Goal: Information Seeking & Learning: Learn about a topic

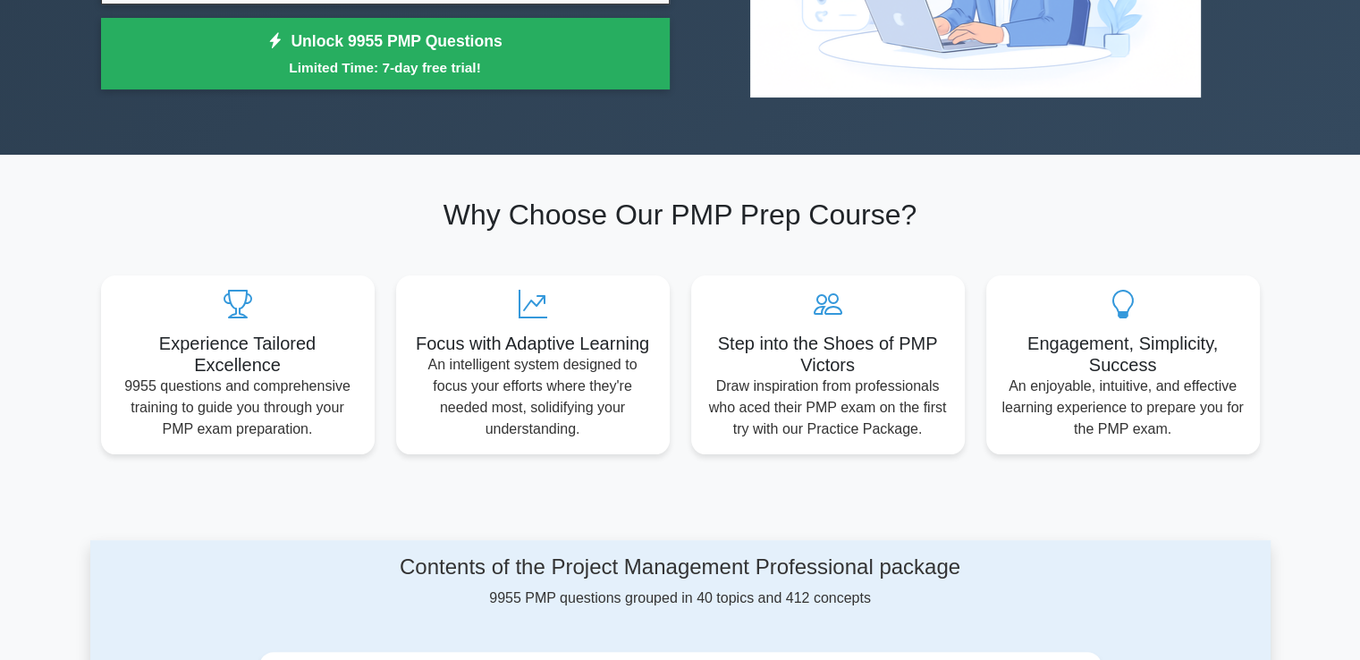
scroll to position [322, 0]
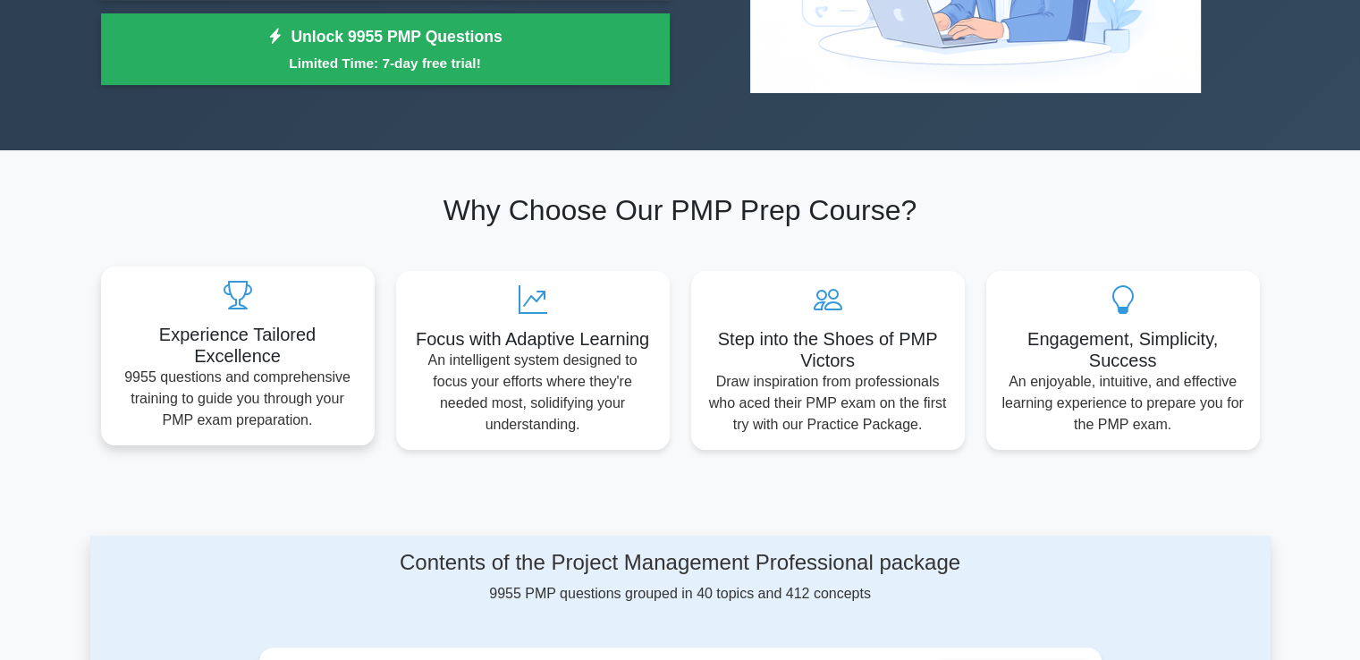
click at [351, 321] on div "Experience Tailored Excellence 9955 questions and comprehensive training to gui…" at bounding box center [238, 355] width 274 height 179
click at [351, 323] on div "Experience Tailored Excellence 9955 questions and comprehensive training to gui…" at bounding box center [238, 355] width 274 height 179
click at [347, 323] on div "Experience Tailored Excellence 9955 questions and comprehensive training to gui…" at bounding box center [238, 355] width 274 height 179
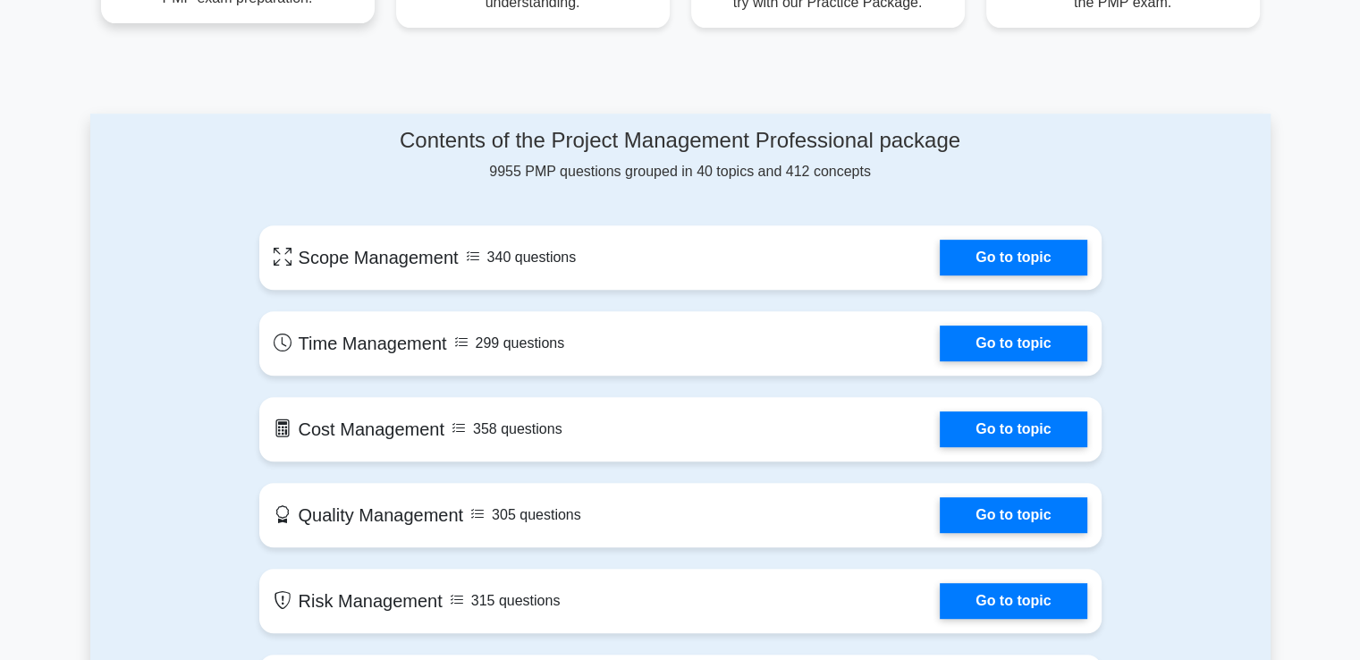
scroll to position [715, 0]
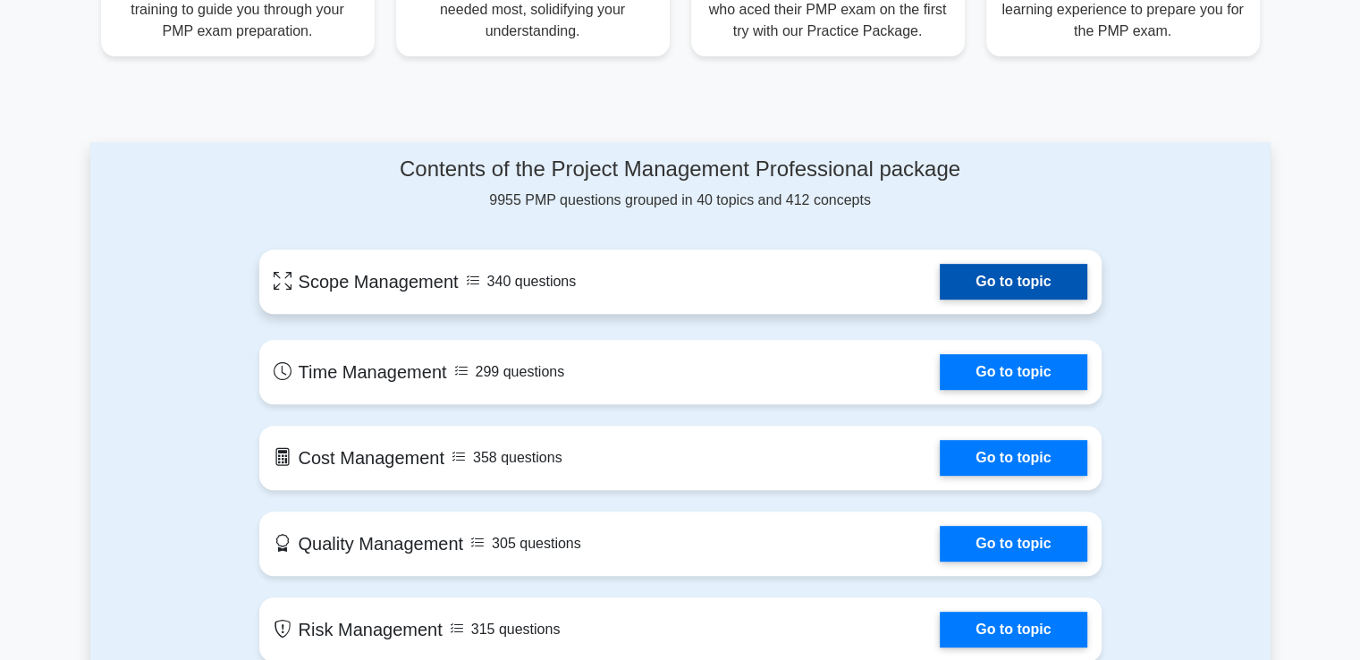
click at [998, 284] on link "Go to topic" at bounding box center [1013, 282] width 147 height 36
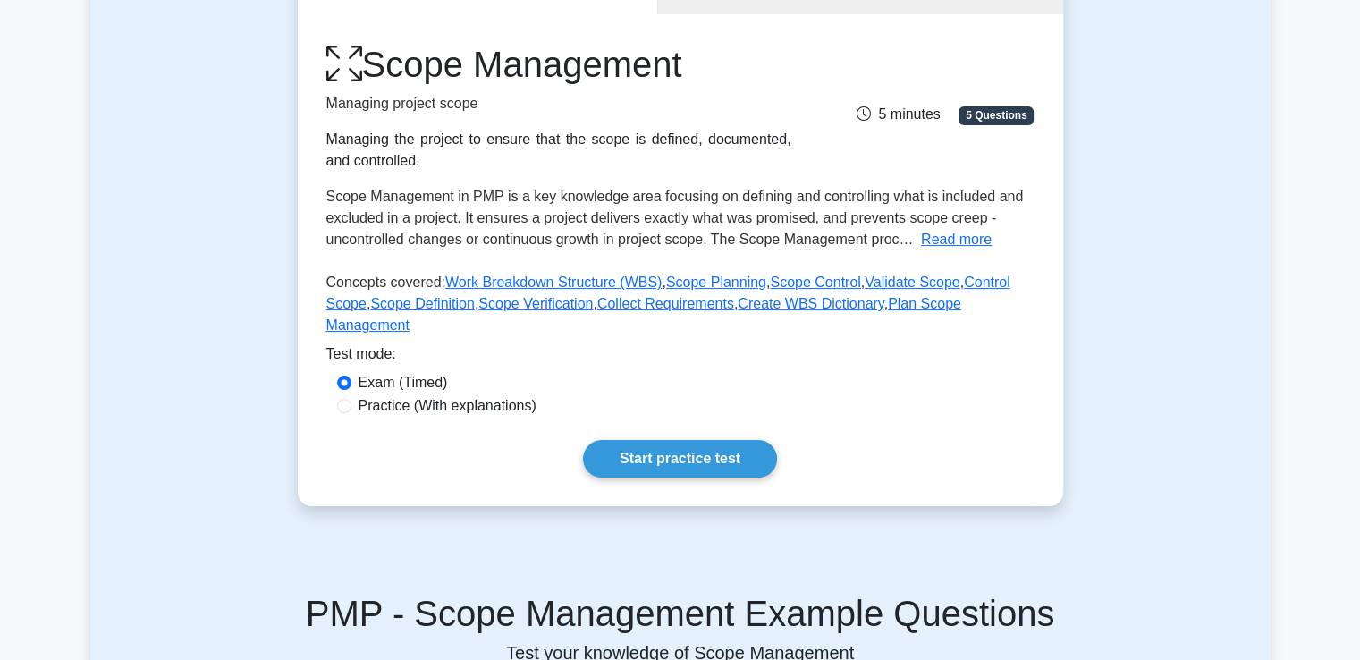
scroll to position [250, 0]
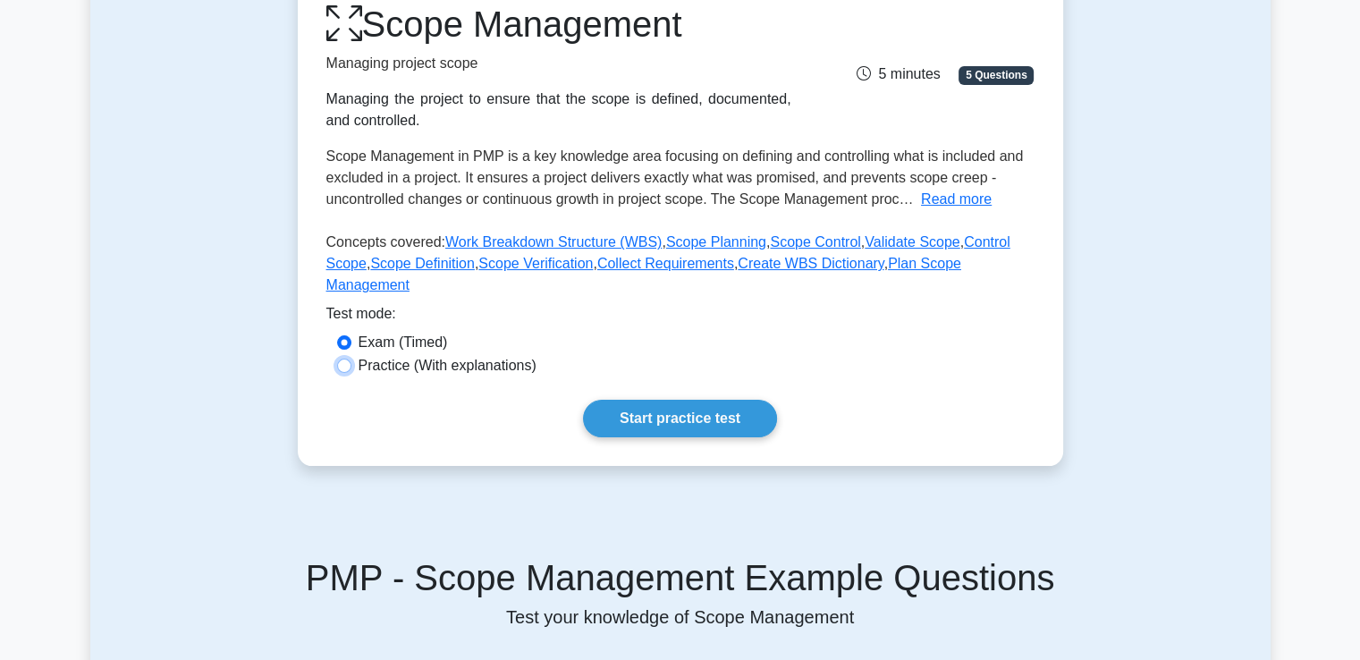
click at [349, 359] on input "Practice (With explanations)" at bounding box center [344, 366] width 14 height 14
radio input "true"
click at [669, 400] on link "Start practice test" at bounding box center [680, 419] width 194 height 38
click at [723, 400] on link "Start practice test" at bounding box center [680, 419] width 194 height 38
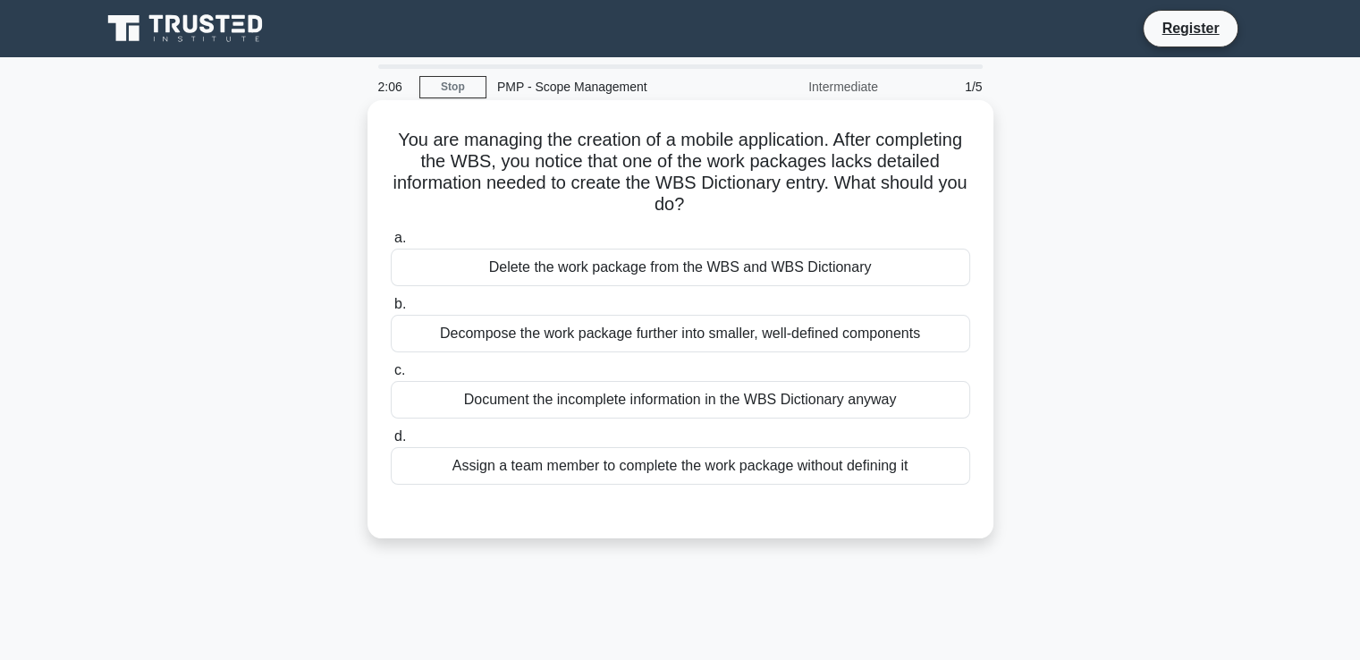
click at [659, 271] on div "Delete the work package from the WBS and WBS Dictionary" at bounding box center [680, 268] width 579 height 38
click at [391, 244] on input "a. Delete the work package from the WBS and WBS Dictionary" at bounding box center [391, 238] width 0 height 12
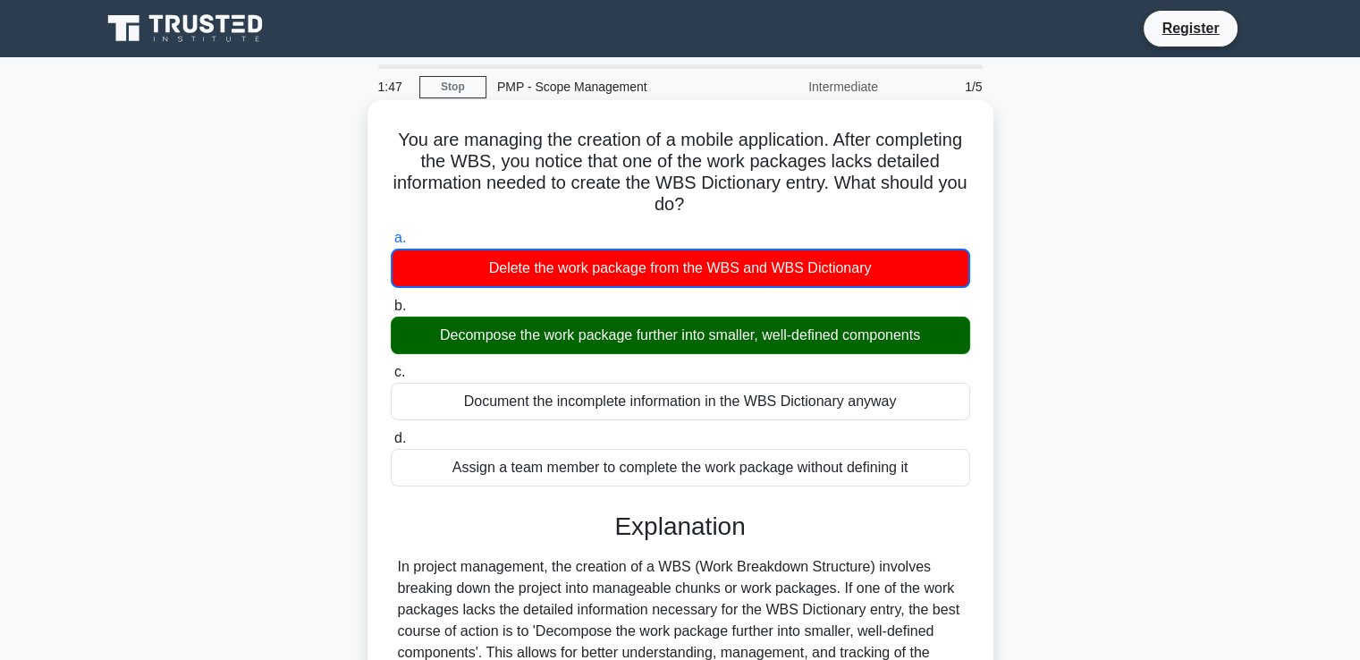
click at [391, 300] on input "b. Decompose the work package further into smaller, well-defined components" at bounding box center [391, 306] width 0 height 12
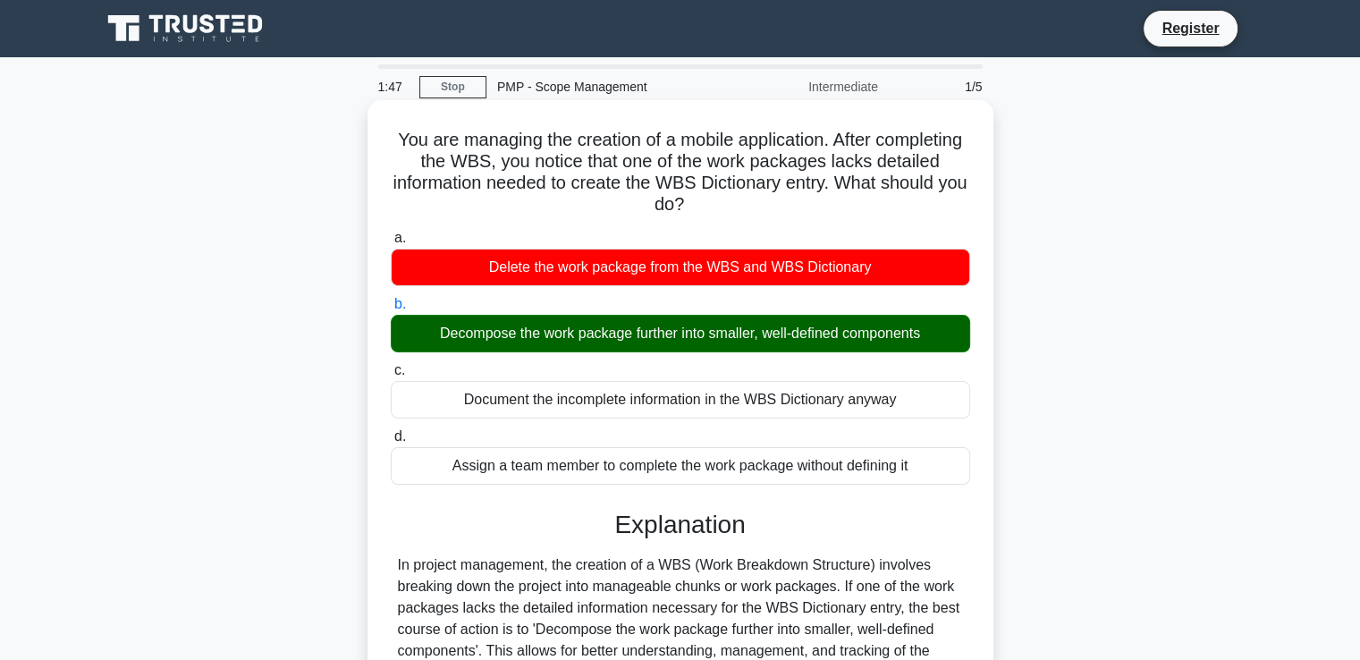
click at [391, 365] on input "c. Document the incomplete information in the WBS Dictionary anyway" at bounding box center [391, 371] width 0 height 12
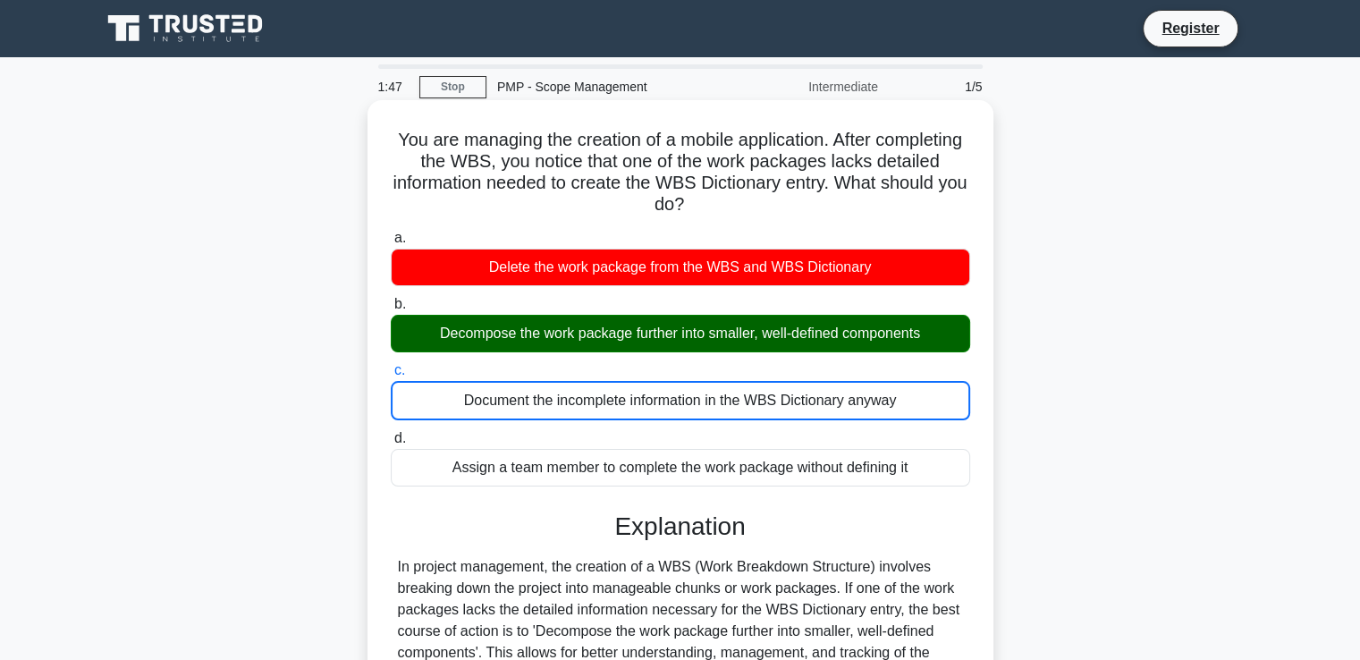
click at [391, 433] on input "d. Assign a team member to complete the work package without defining it" at bounding box center [391, 439] width 0 height 12
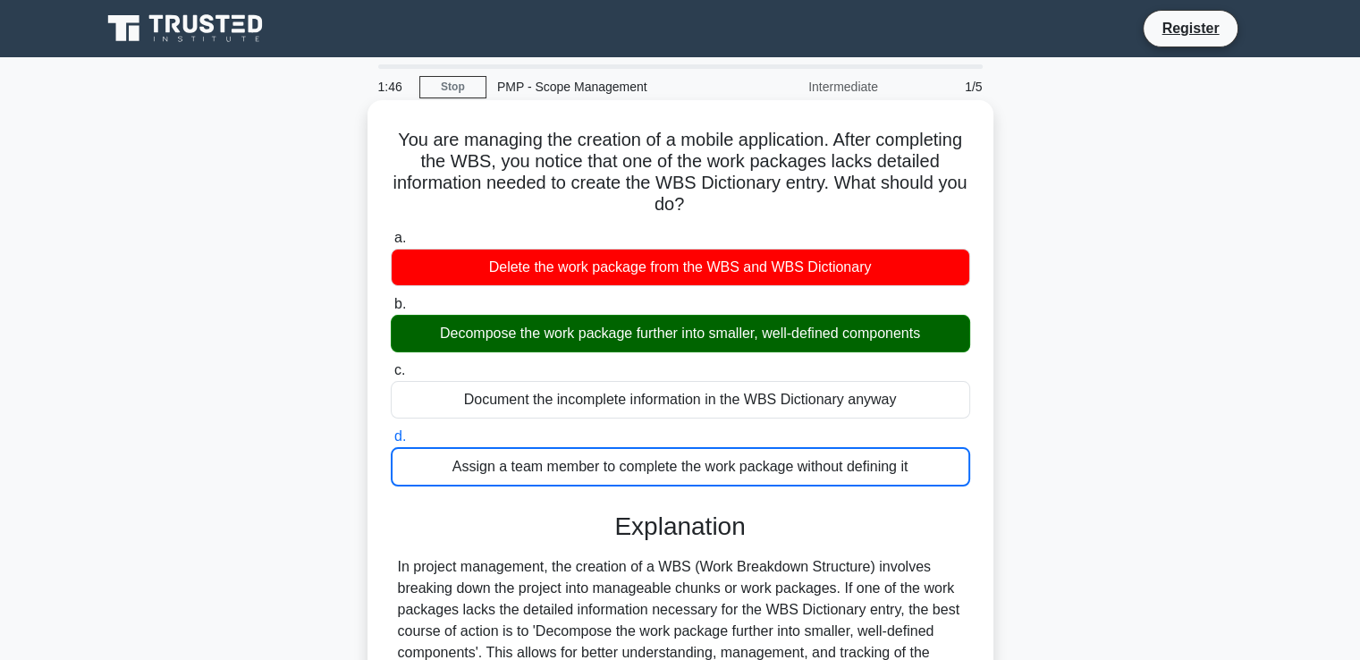
click at [391, 232] on input "a. Delete the work package from the WBS and WBS Dictionary" at bounding box center [391, 238] width 0 height 12
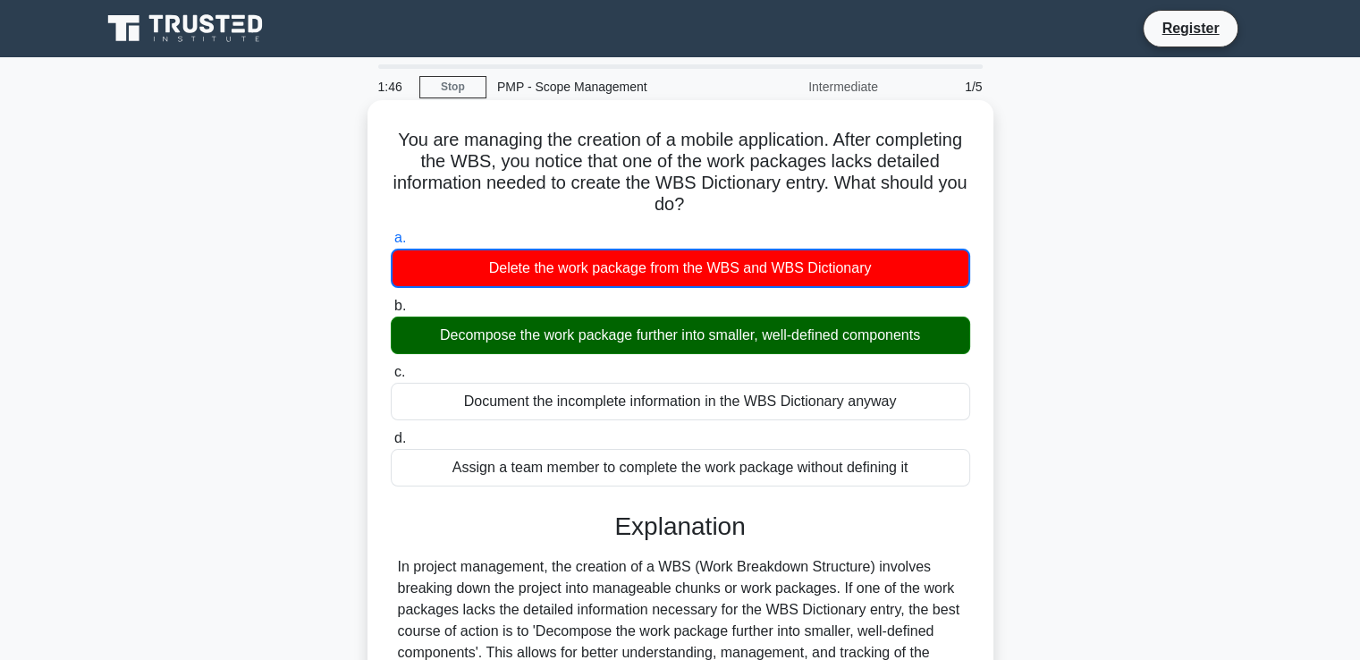
click at [391, 300] on input "b. Decompose the work package further into smaller, well-defined components" at bounding box center [391, 306] width 0 height 12
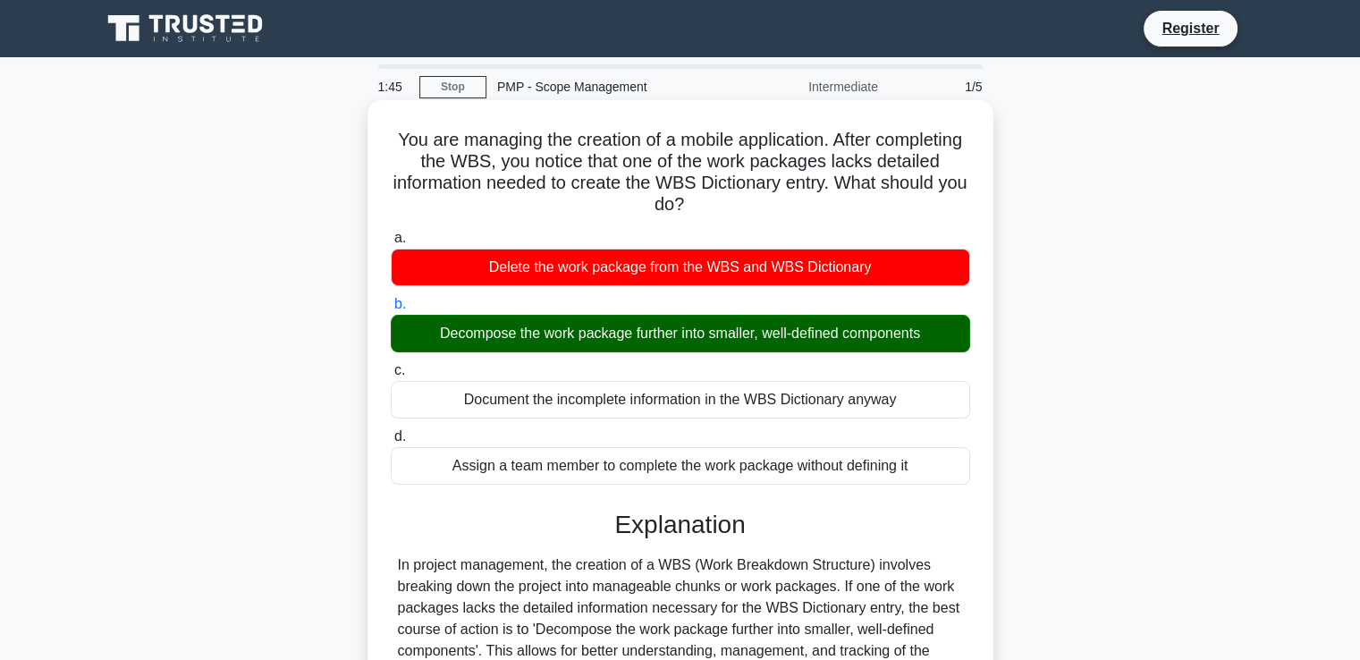
click at [391, 365] on input "c. Document the incomplete information in the WBS Dictionary anyway" at bounding box center [391, 371] width 0 height 12
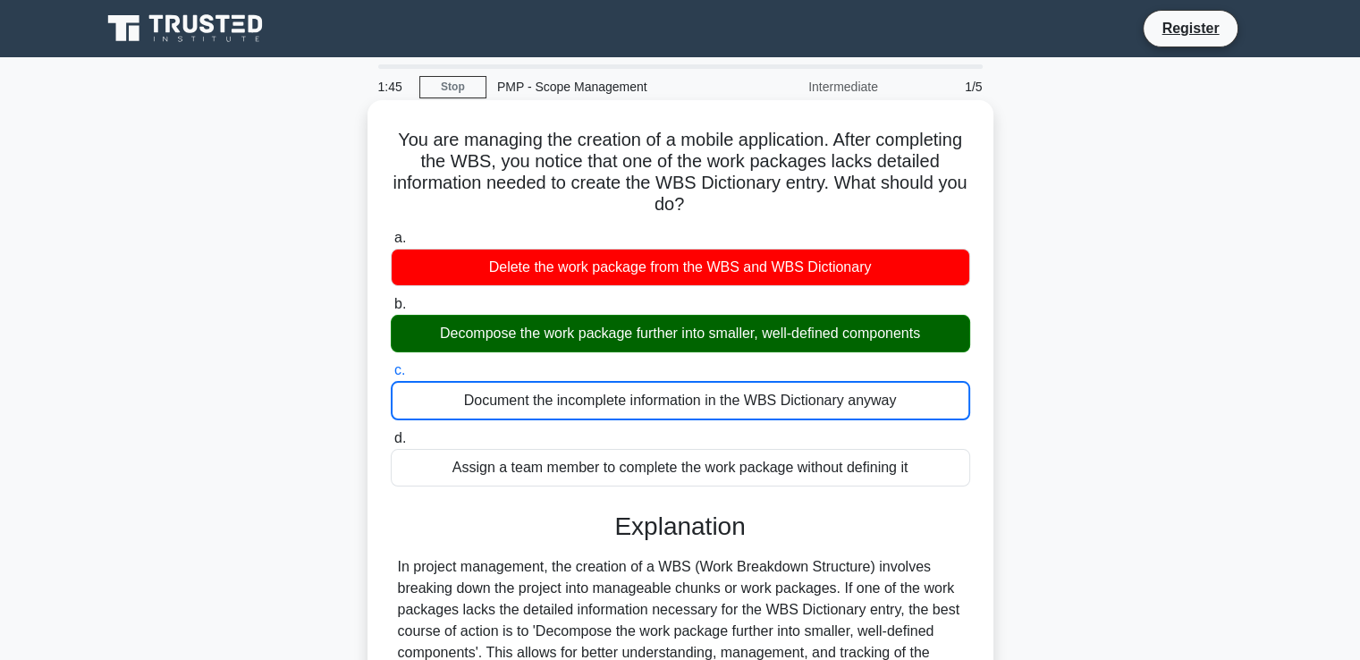
click at [391, 433] on input "d. Assign a team member to complete the work package without defining it" at bounding box center [391, 439] width 0 height 12
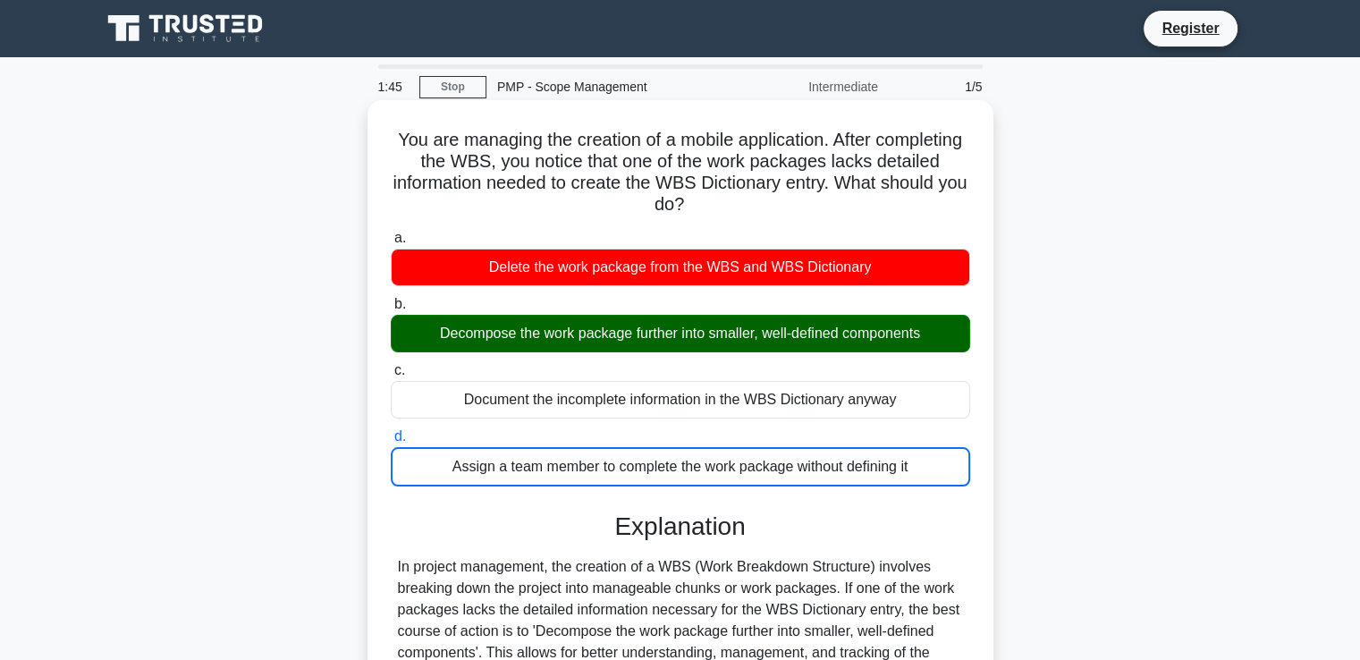
click at [391, 232] on input "a. Delete the work package from the WBS and WBS Dictionary" at bounding box center [391, 238] width 0 height 12
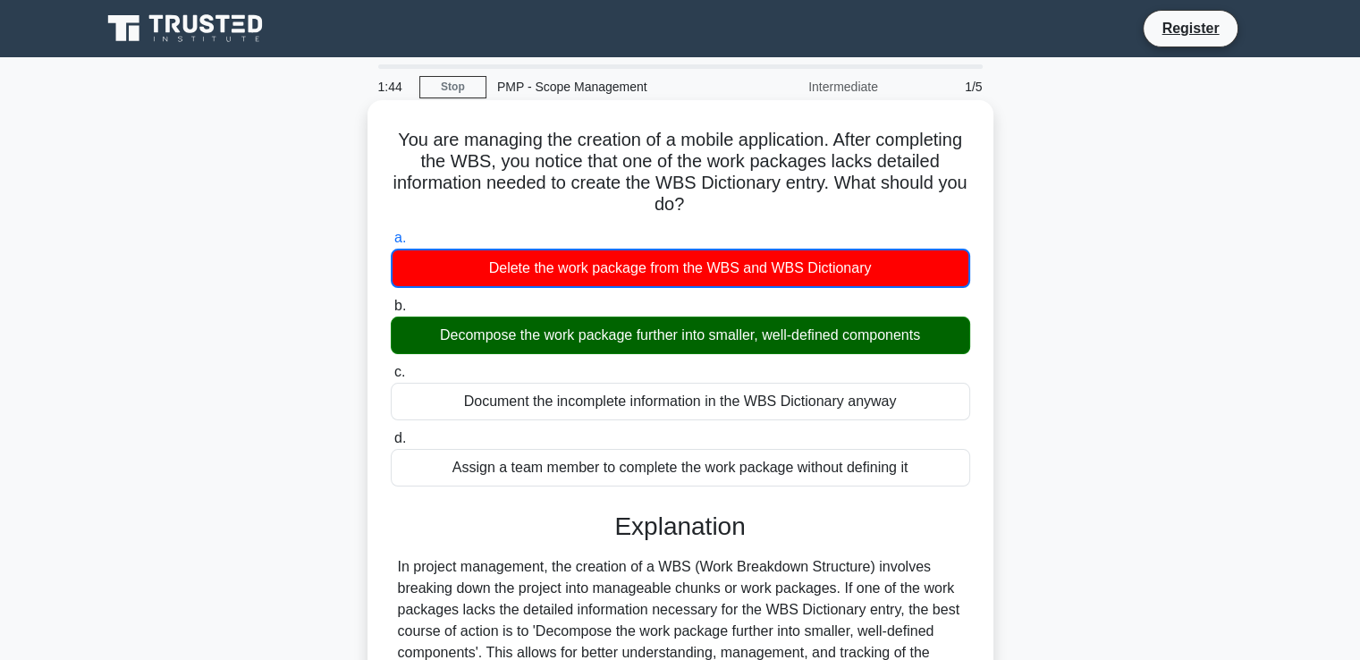
click at [391, 300] on input "b. Decompose the work package further into smaller, well-defined components" at bounding box center [391, 306] width 0 height 12
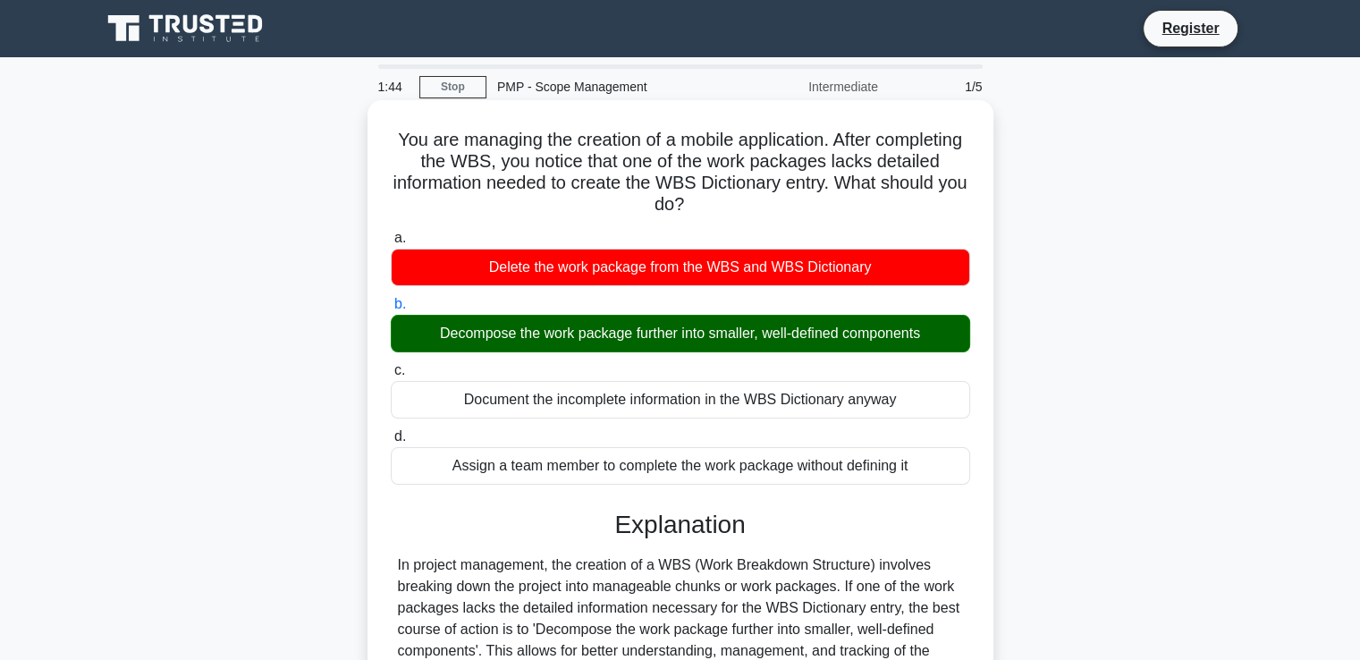
click at [391, 365] on input "c. Document the incomplete information in the WBS Dictionary anyway" at bounding box center [391, 371] width 0 height 12
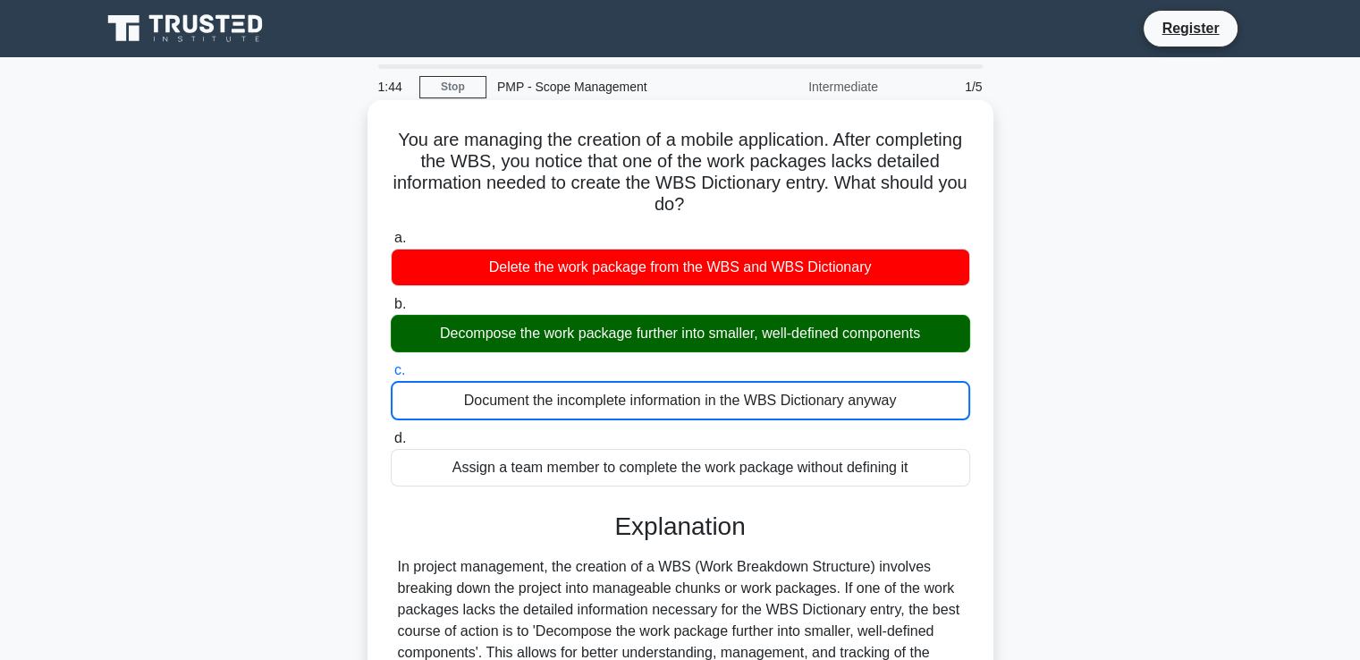
click at [391, 433] on input "d. Assign a team member to complete the work package without defining it" at bounding box center [391, 439] width 0 height 12
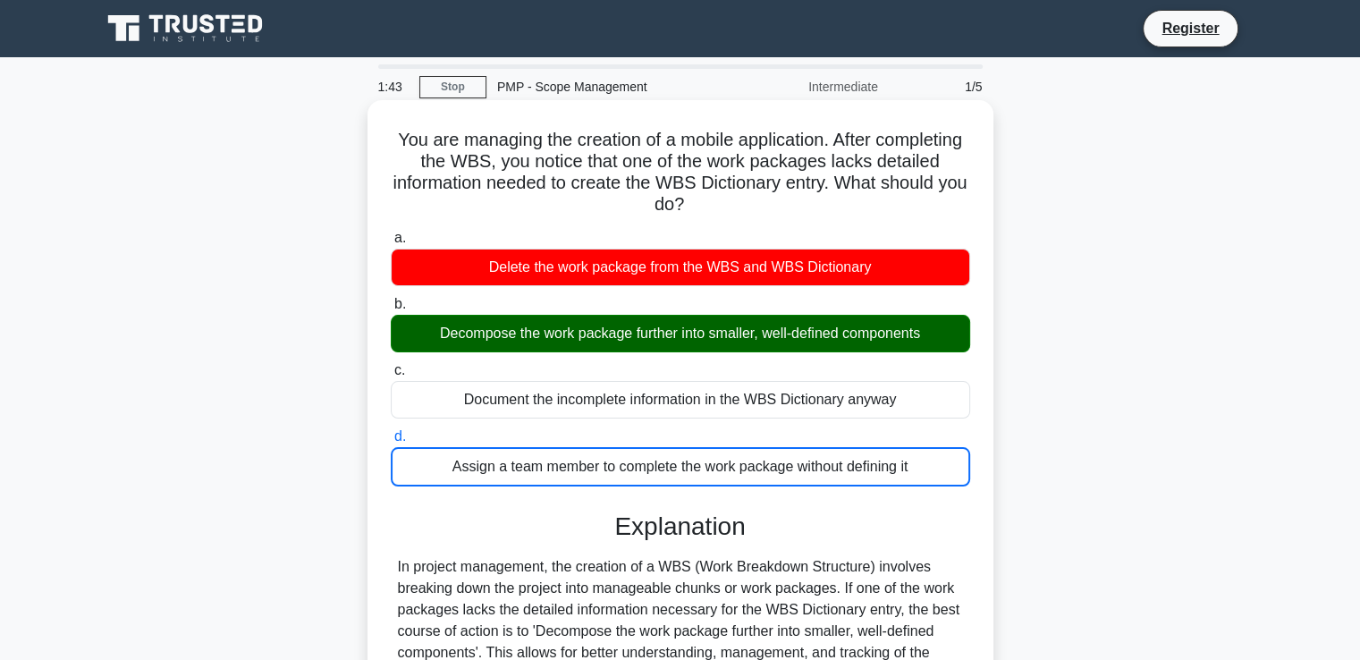
click at [391, 232] on input "a. Delete the work package from the WBS and WBS Dictionary" at bounding box center [391, 238] width 0 height 12
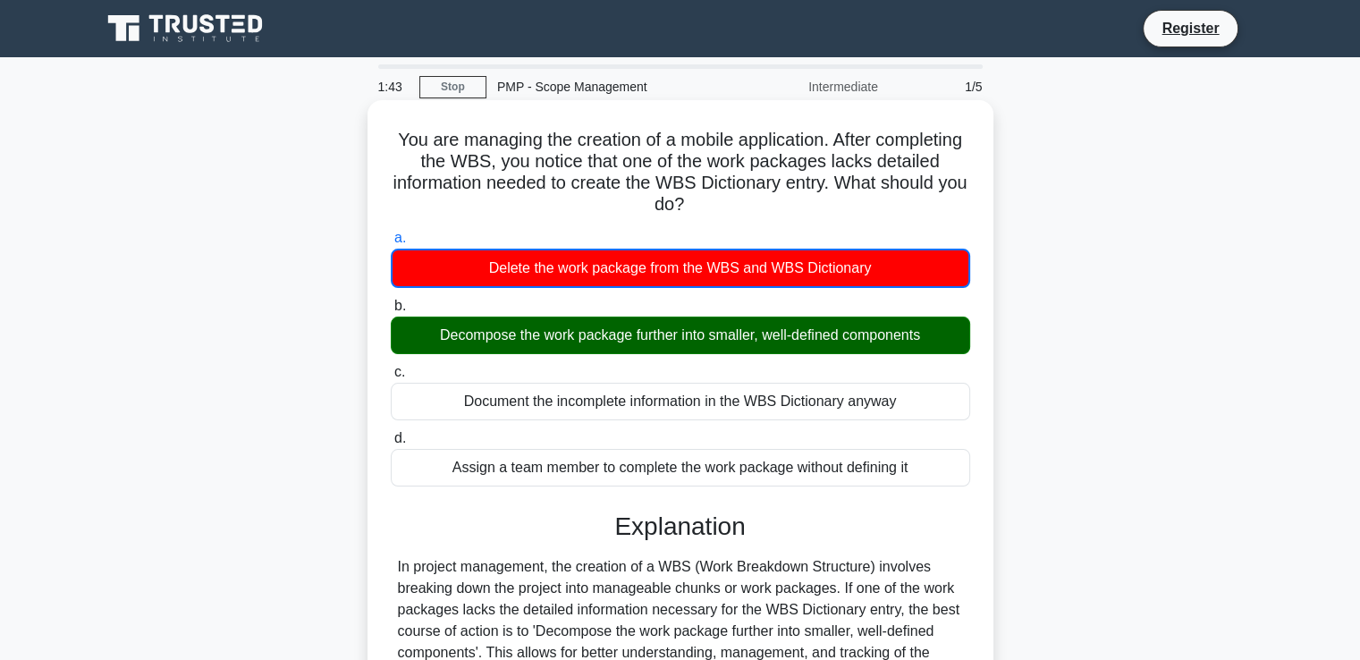
click at [391, 300] on input "b. Decompose the work package further into smaller, well-defined components" at bounding box center [391, 306] width 0 height 12
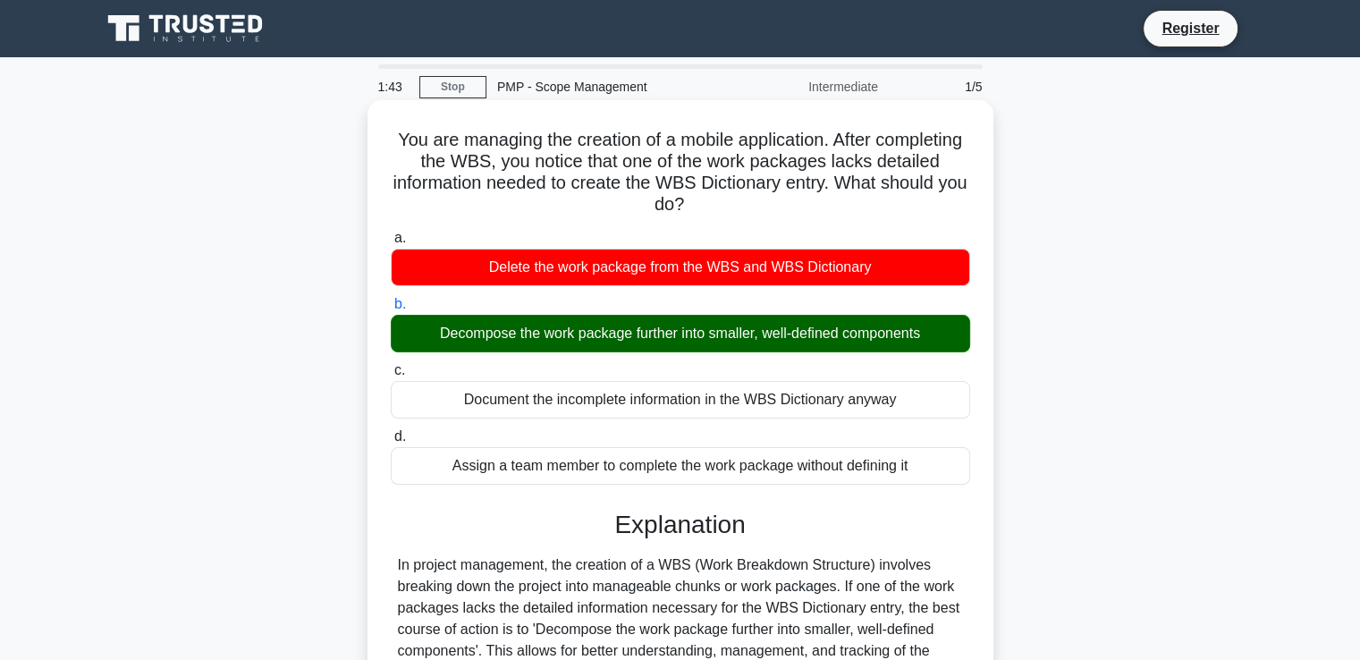
click at [391, 365] on input "c. Document the incomplete information in the WBS Dictionary anyway" at bounding box center [391, 371] width 0 height 12
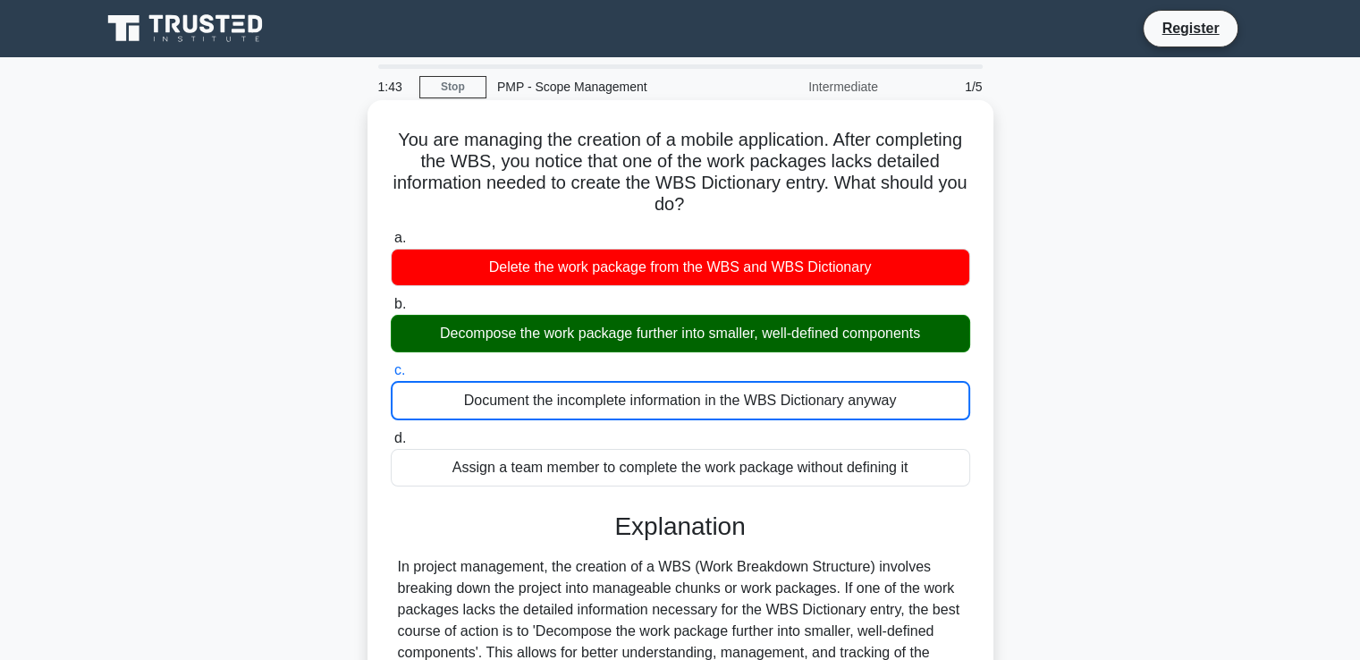
click at [391, 433] on input "d. Assign a team member to complete the work package without defining it" at bounding box center [391, 439] width 0 height 12
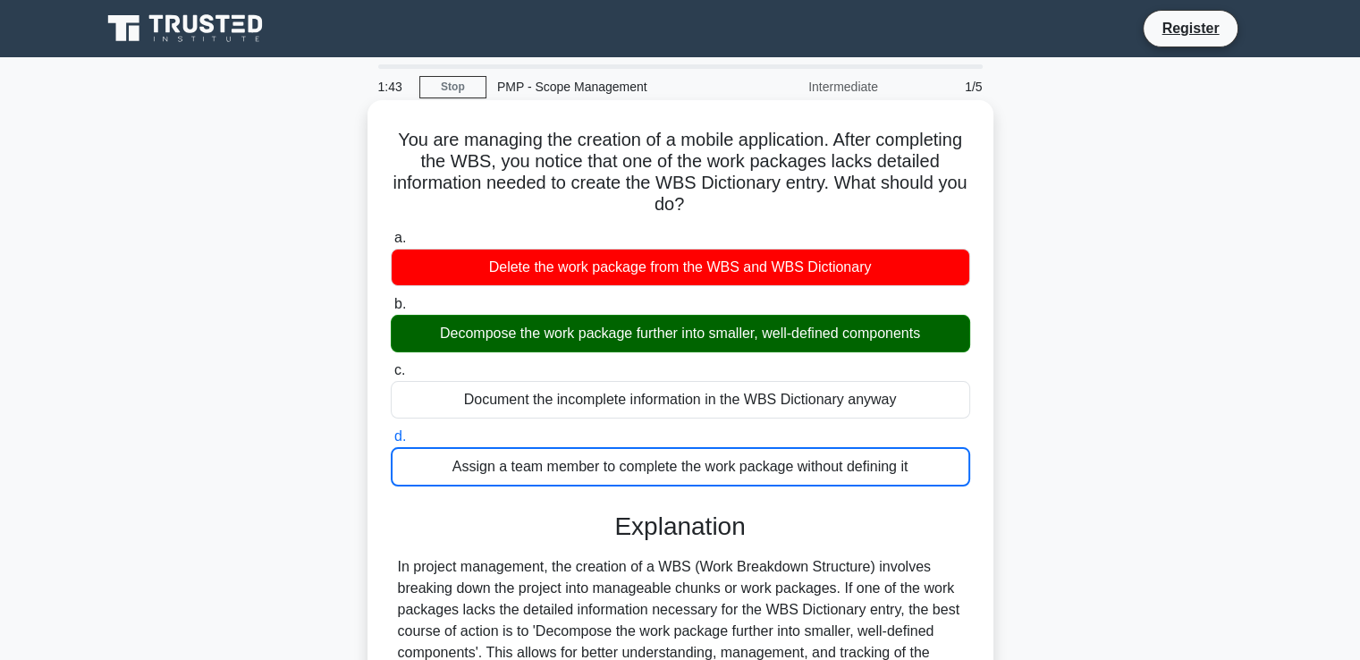
click at [391, 232] on input "a. Delete the work package from the WBS and WBS Dictionary" at bounding box center [391, 238] width 0 height 12
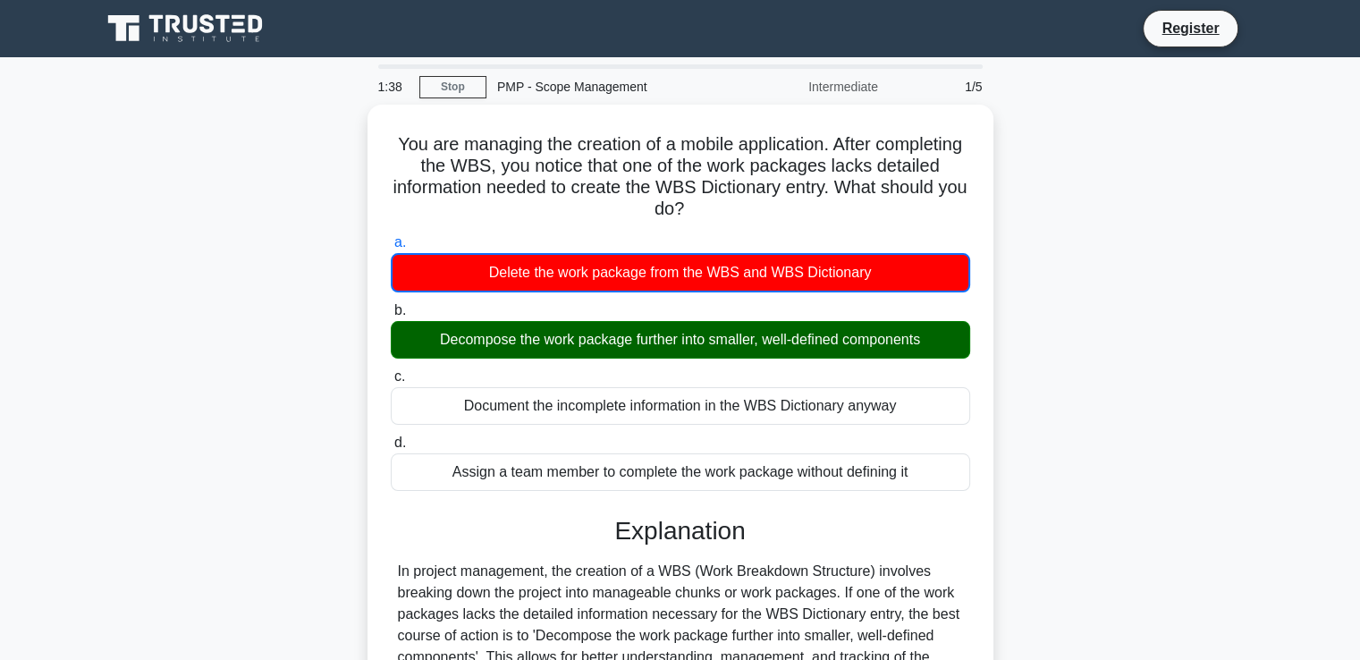
scroll to position [315, 0]
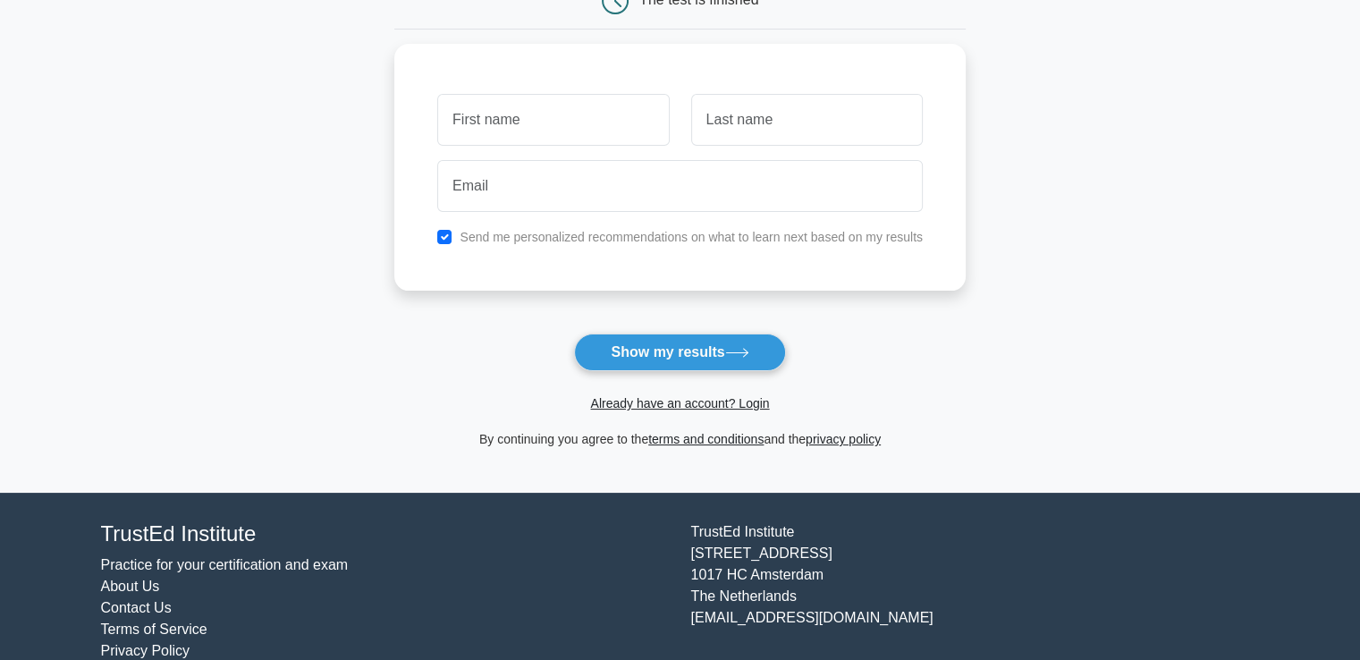
scroll to position [238, 0]
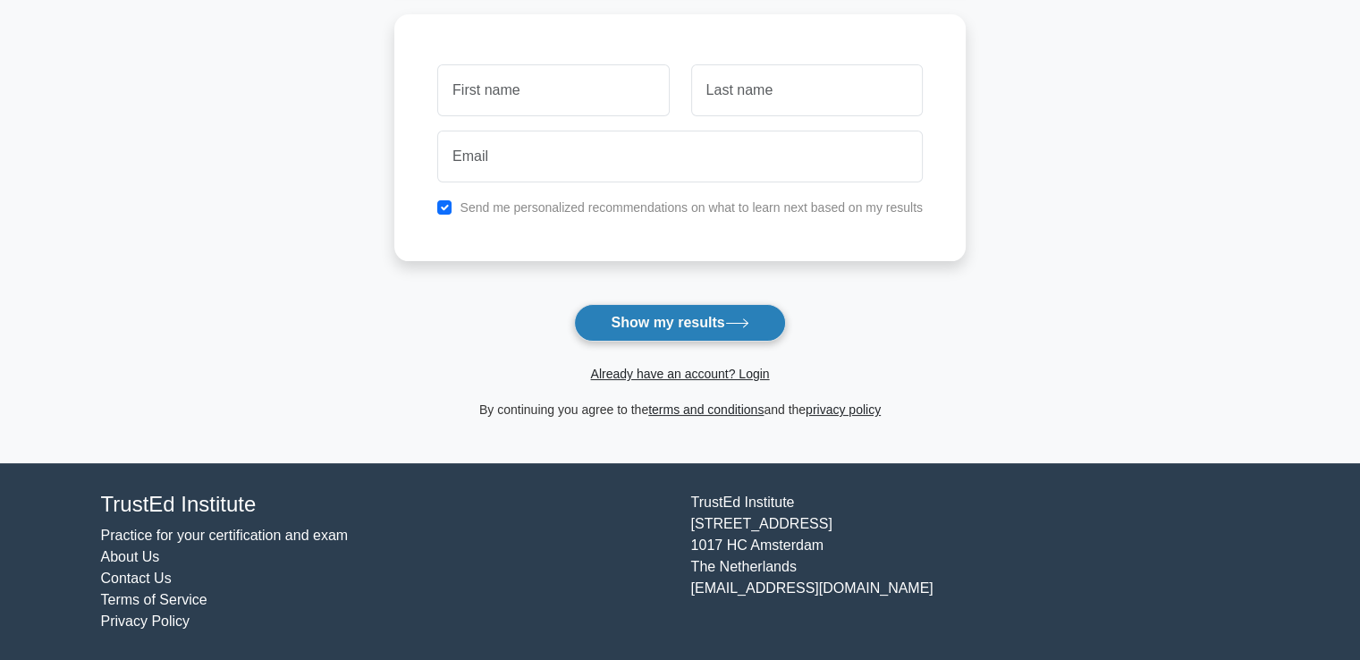
click at [726, 316] on button "Show my results" at bounding box center [679, 323] width 211 height 38
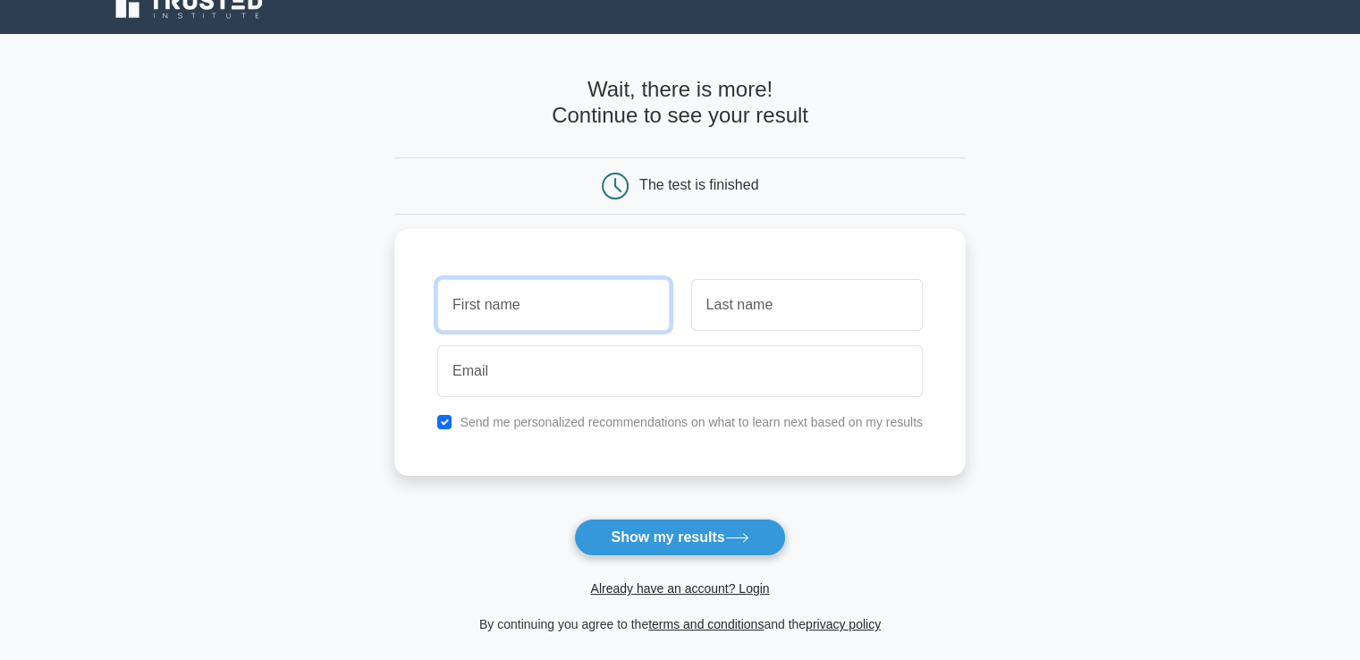
scroll to position [0, 0]
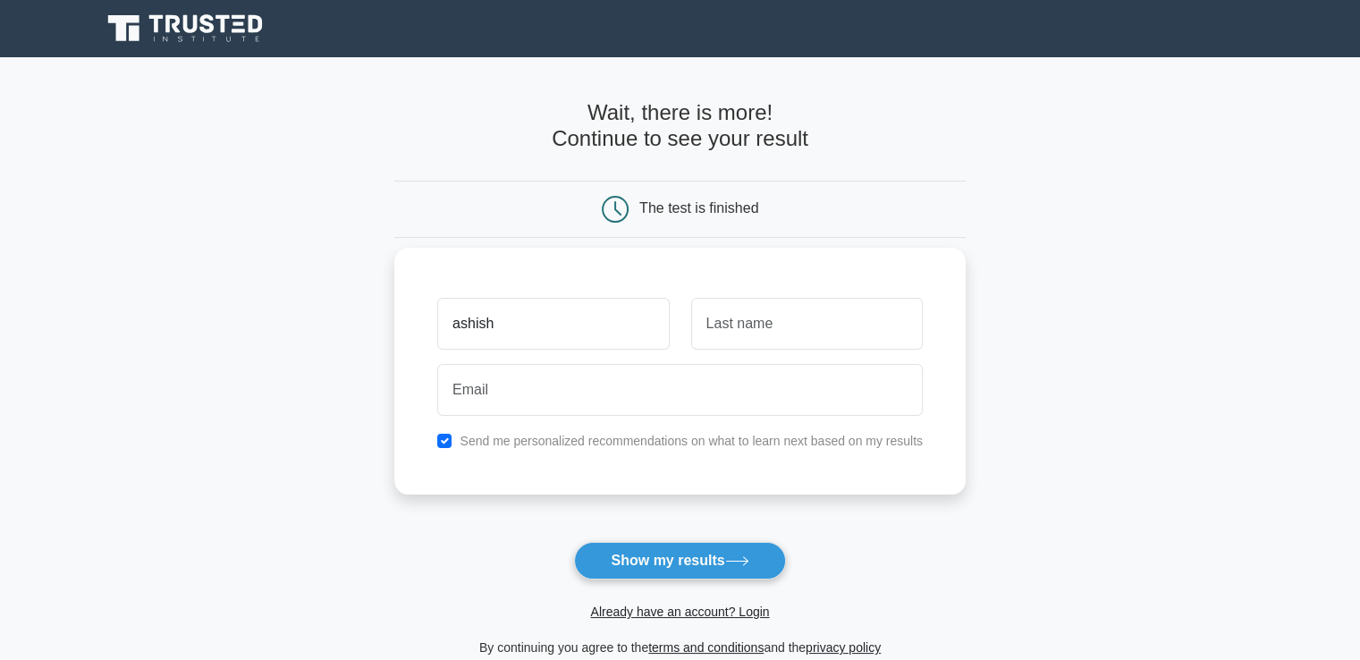
type input "ashish"
type input "jangid"
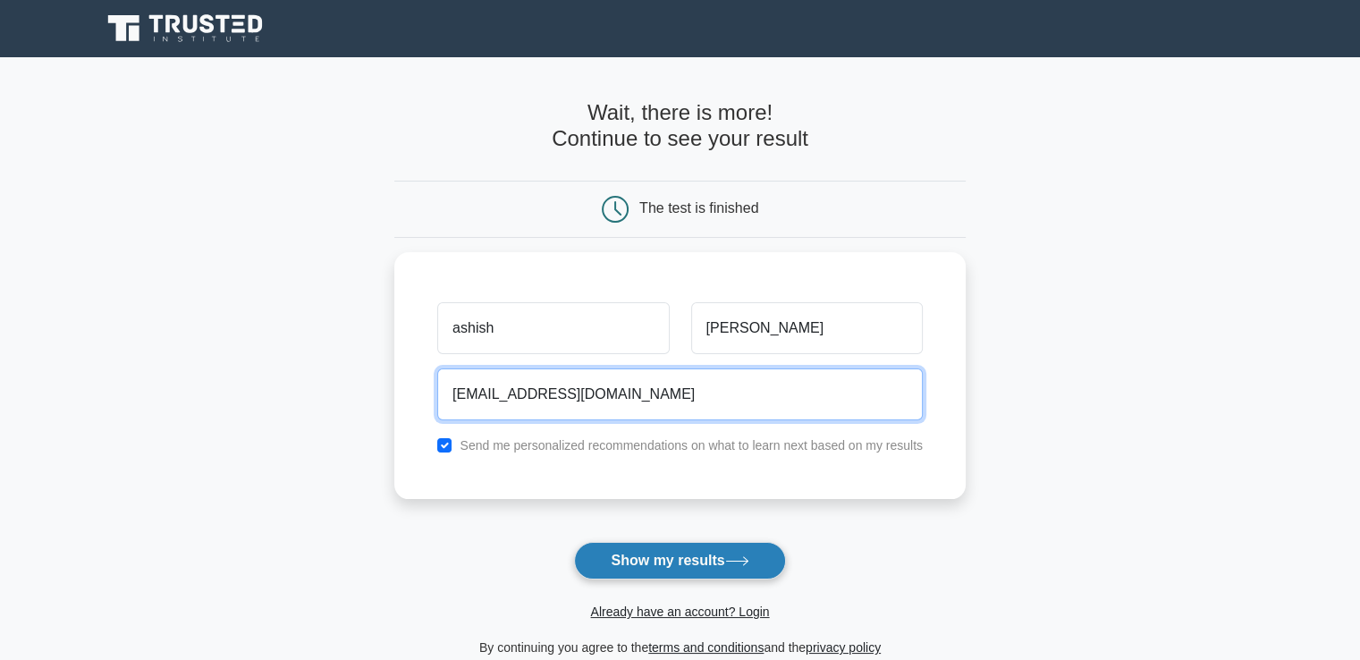
type input "ashishjangir2010@gmail.om"
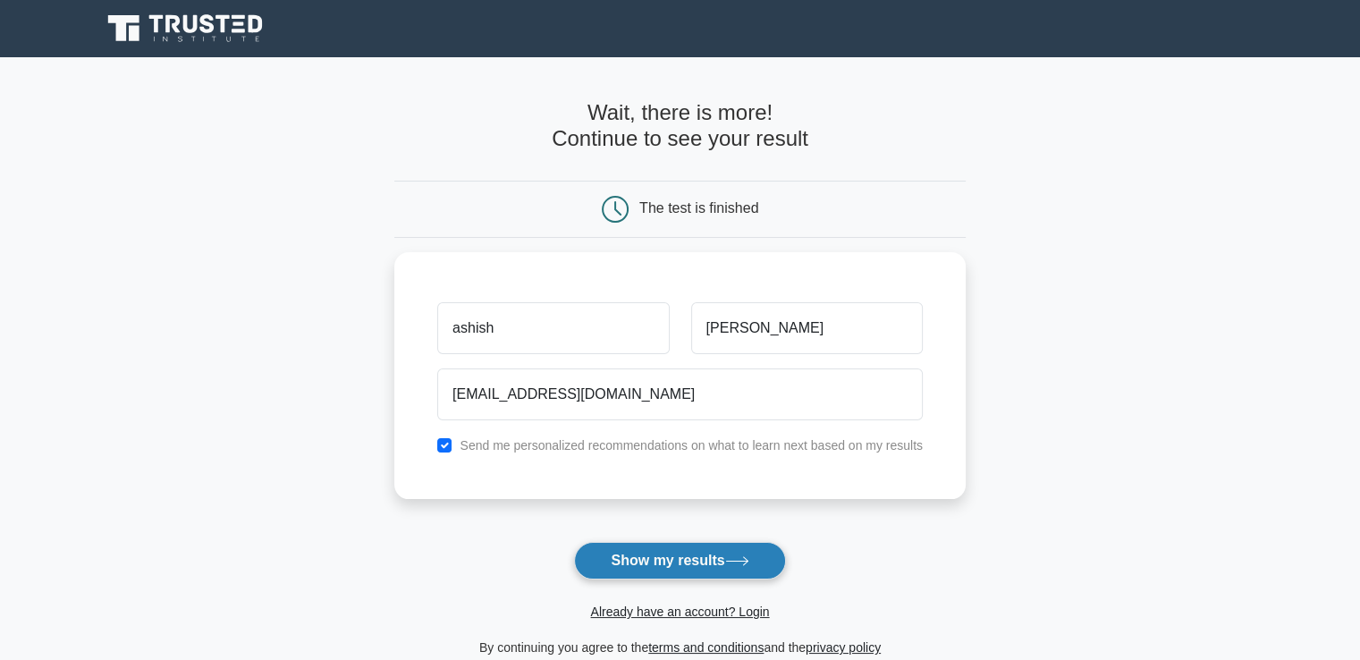
click at [621, 562] on button "Show my results" at bounding box center [679, 561] width 211 height 38
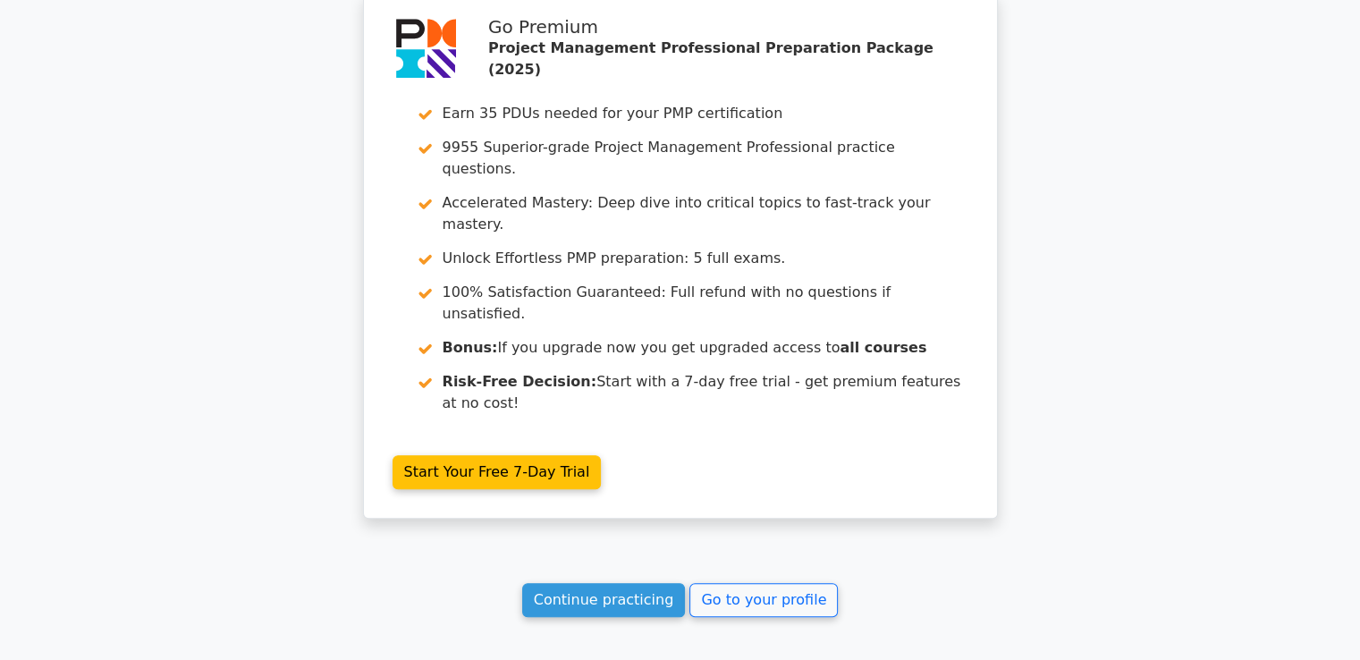
scroll to position [1532, 0]
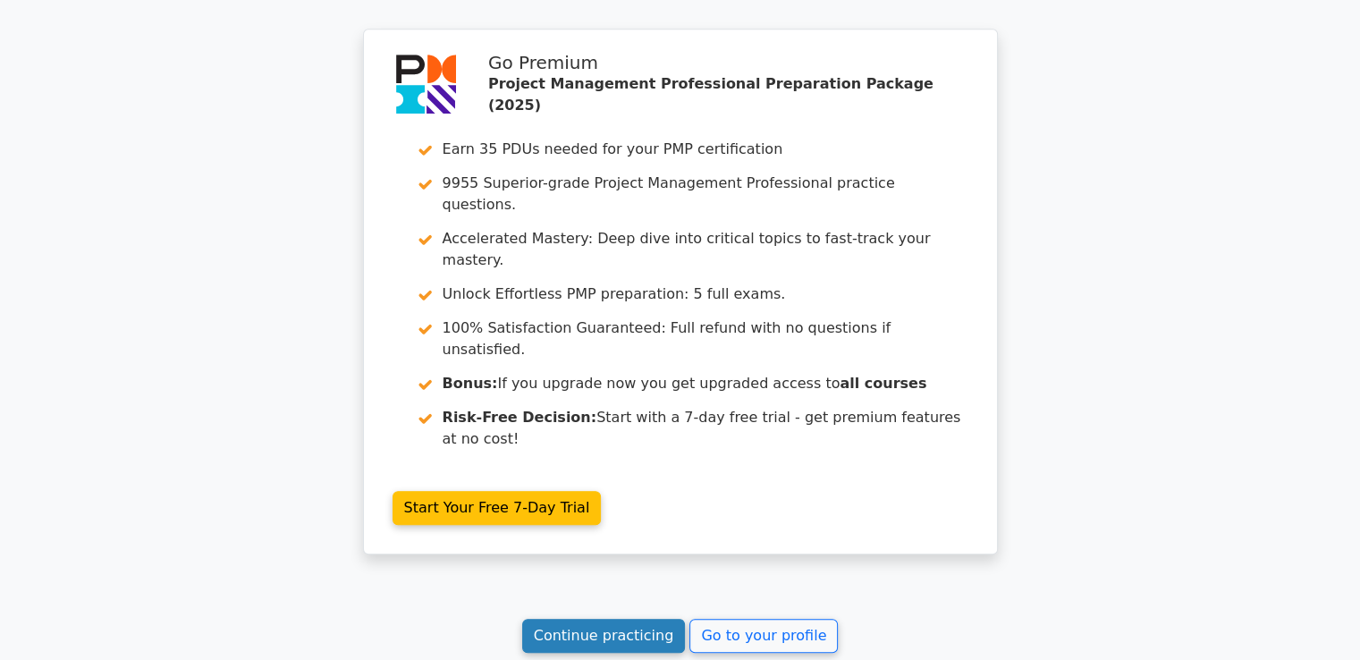
click at [611, 619] on link "Continue practicing" at bounding box center [604, 636] width 164 height 34
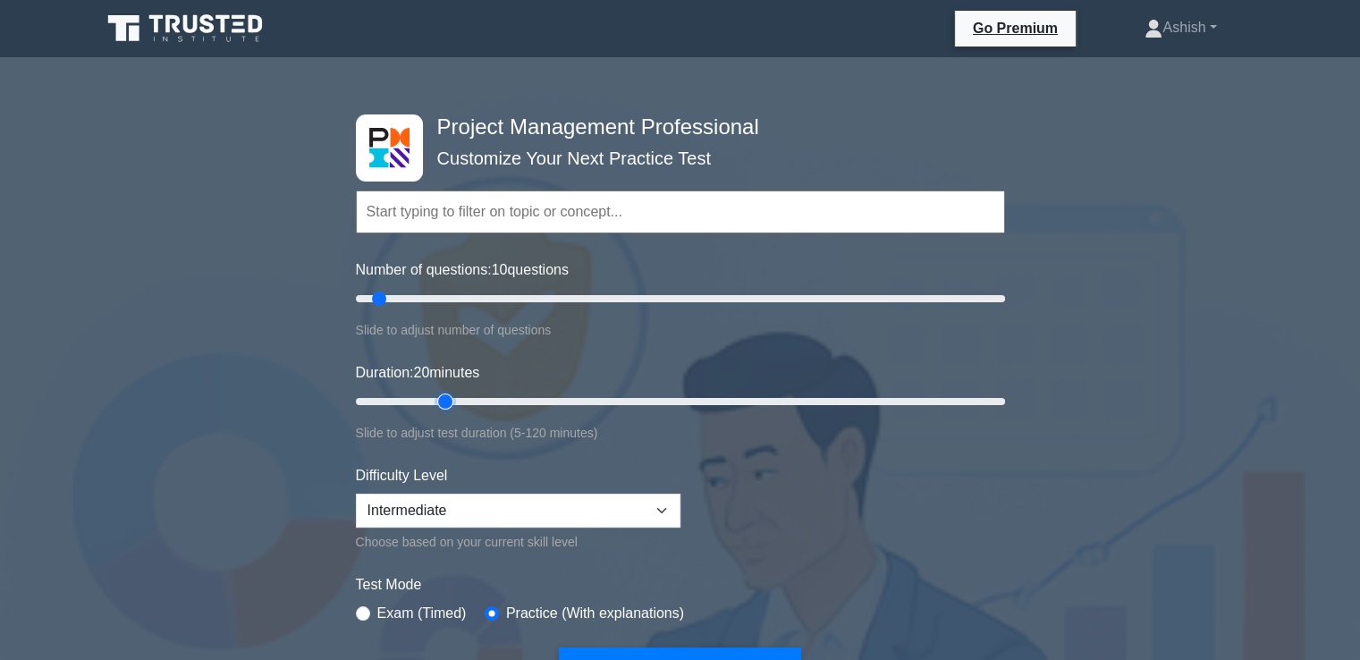
click at [452, 396] on input "Duration: 20 minutes" at bounding box center [680, 401] width 649 height 21
click at [501, 399] on input "Duration: 30 minutes" at bounding box center [680, 401] width 649 height 21
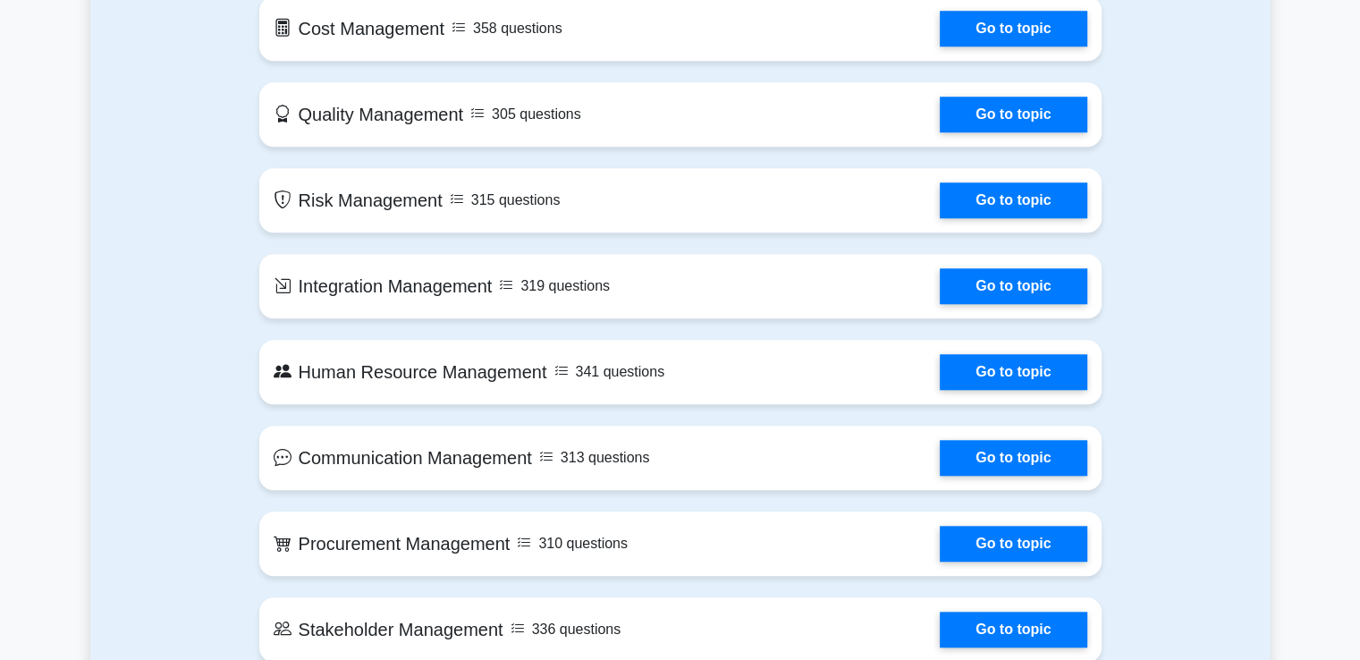
scroll to position [1515, 0]
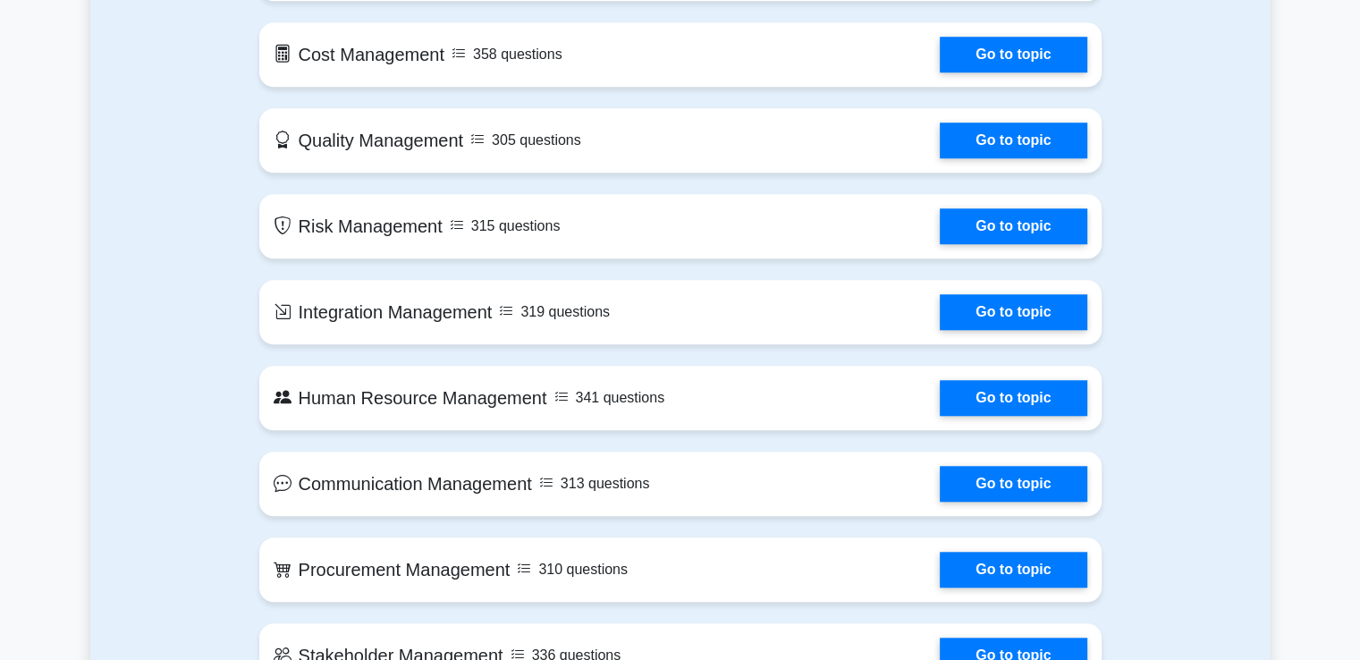
type input "110"
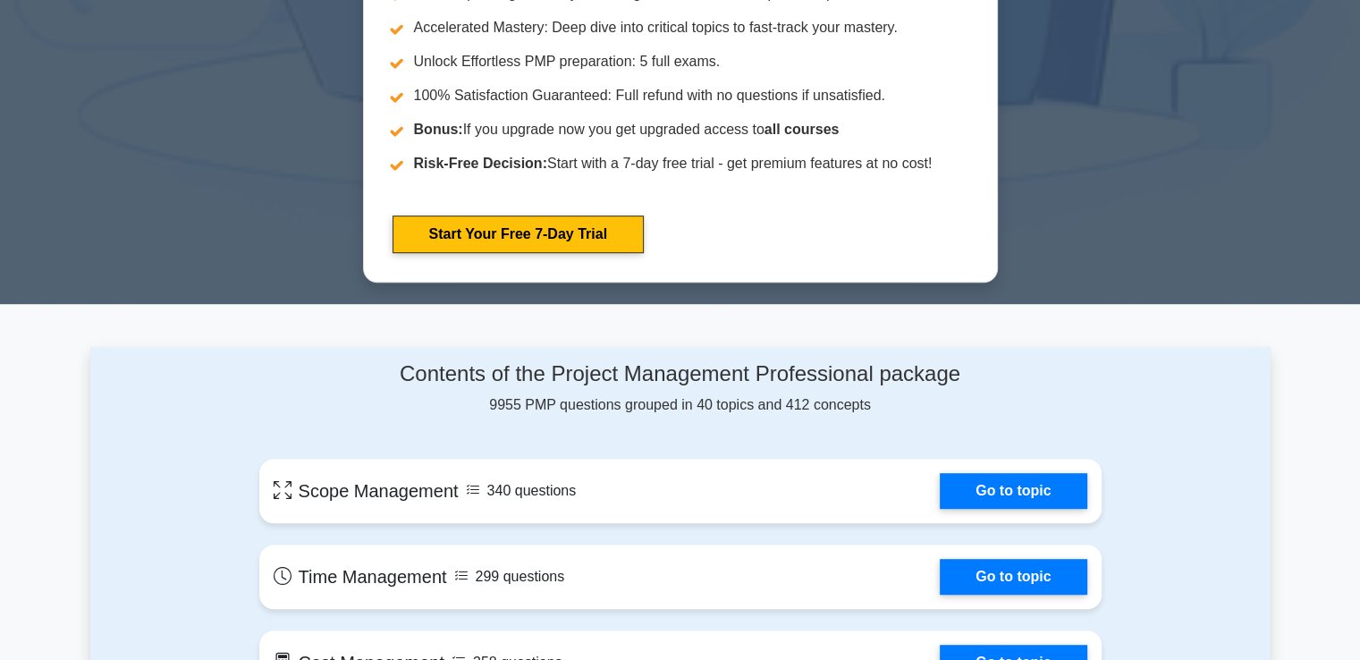
scroll to position [942, 0]
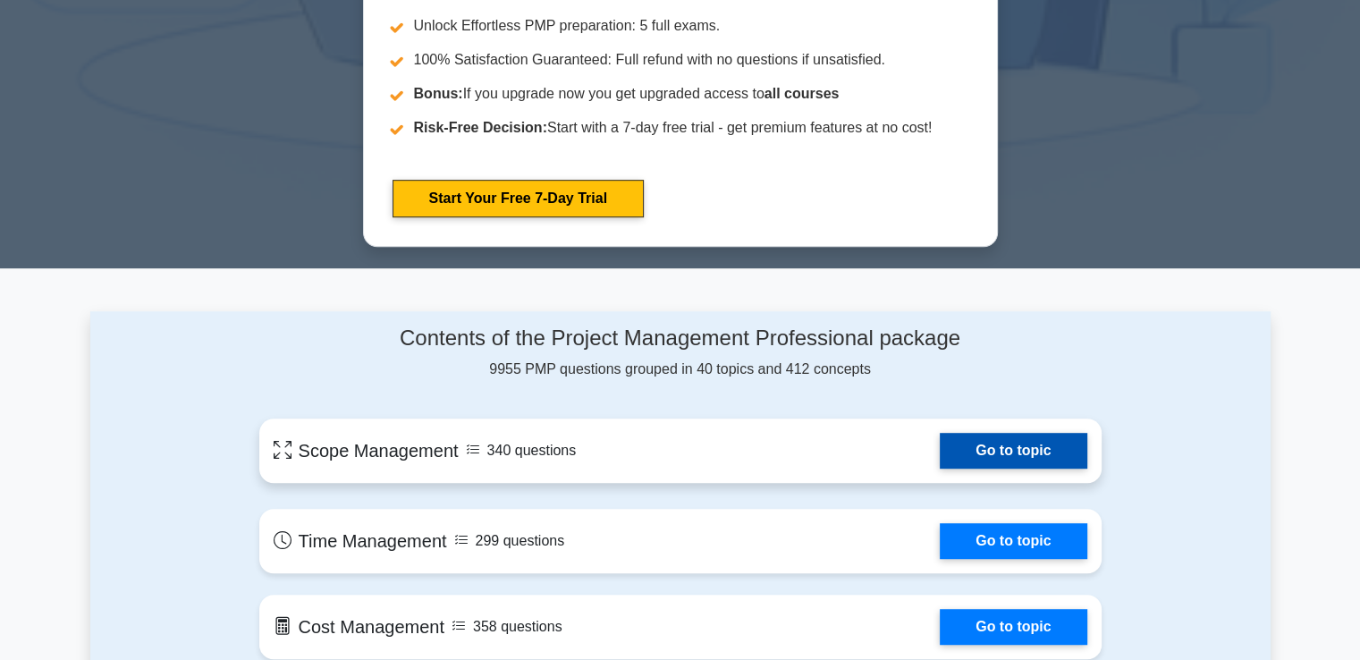
click at [1001, 448] on link "Go to topic" at bounding box center [1013, 451] width 147 height 36
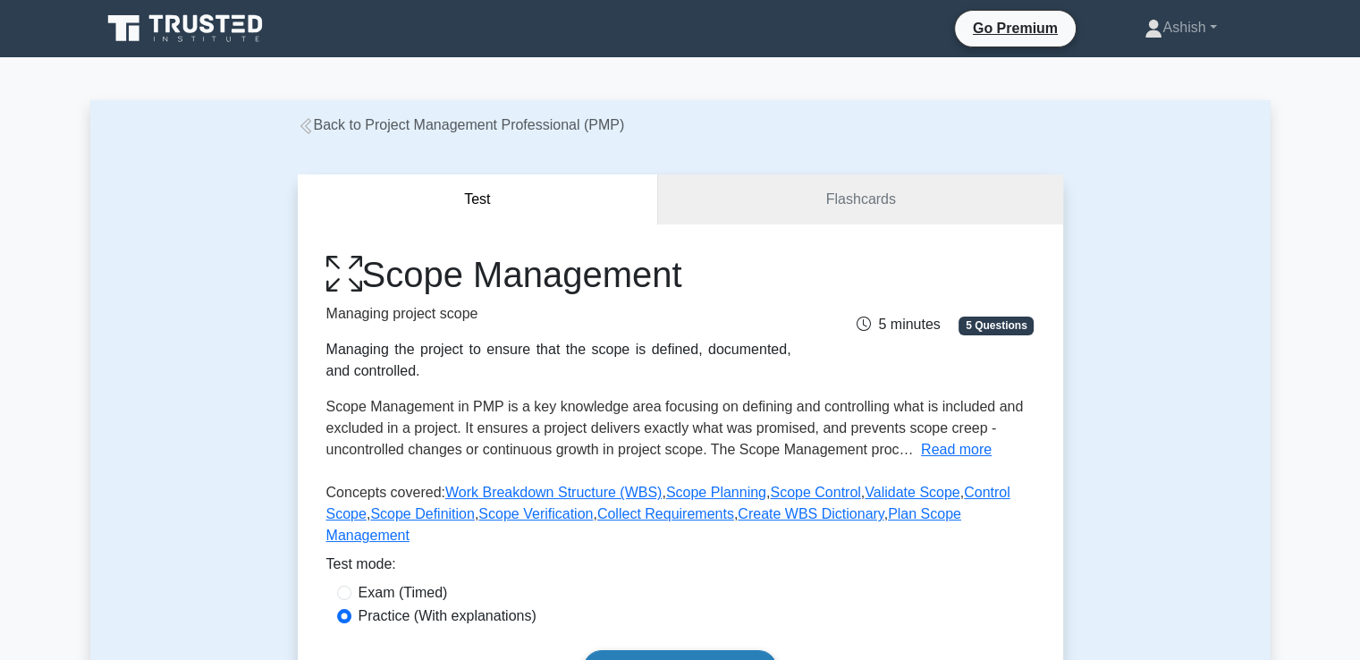
click at [745, 650] on link "Start practice test" at bounding box center [680, 669] width 194 height 38
